Goal: Task Accomplishment & Management: Use online tool/utility

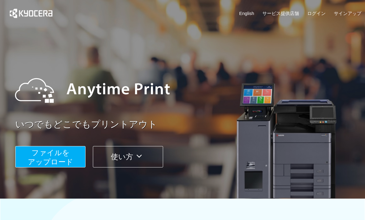
click at [68, 156] on span "ファイルを ​​アップロード" at bounding box center [51, 157] width 46 height 17
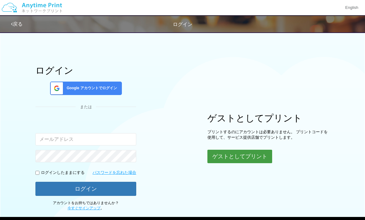
click at [237, 152] on button "ゲストとしてプリント" at bounding box center [239, 156] width 65 height 13
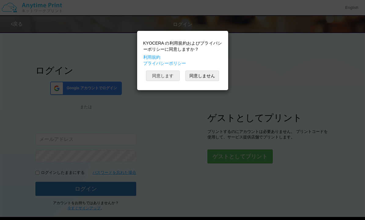
click at [164, 74] on button "同意します" at bounding box center [163, 76] width 34 height 10
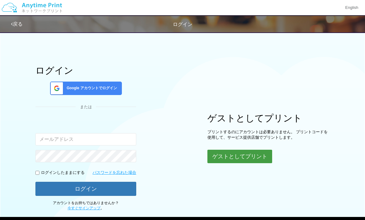
click at [229, 153] on button "ゲストとしてプリント" at bounding box center [239, 156] width 65 height 13
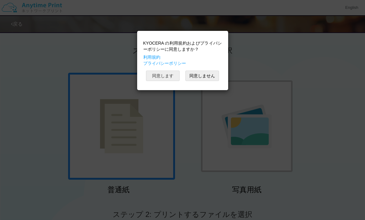
click at [174, 73] on button "同意します" at bounding box center [163, 76] width 34 height 10
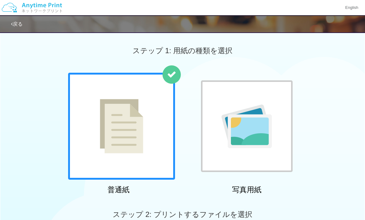
click at [135, 102] on img at bounding box center [121, 126] width 43 height 54
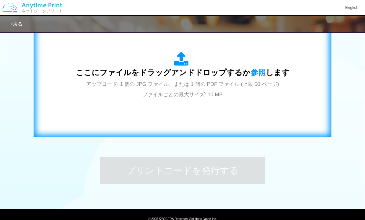
scroll to position [215, 0]
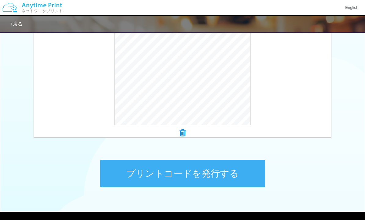
click at [184, 172] on button "プリントコードを発行する" at bounding box center [182, 174] width 165 height 28
